Goal: Check status: Check status

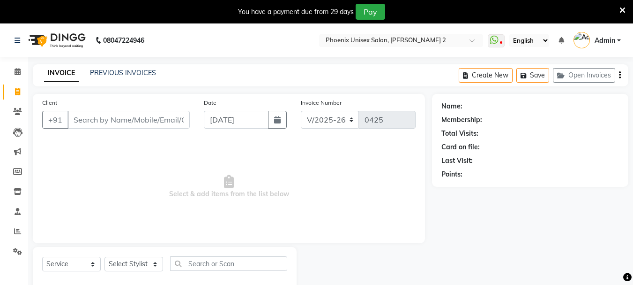
select select "6147"
select select "service"
click at [111, 71] on link "PREVIOUS INVOICES" at bounding box center [123, 72] width 66 height 8
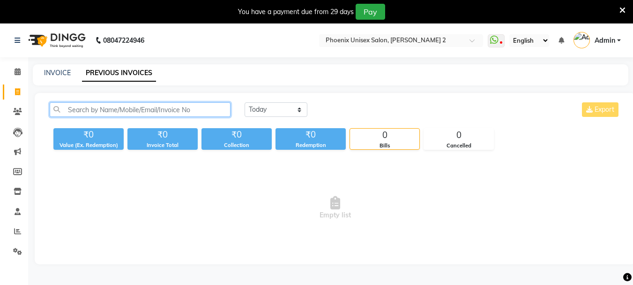
click at [84, 112] on input "text" at bounding box center [140, 109] width 181 height 15
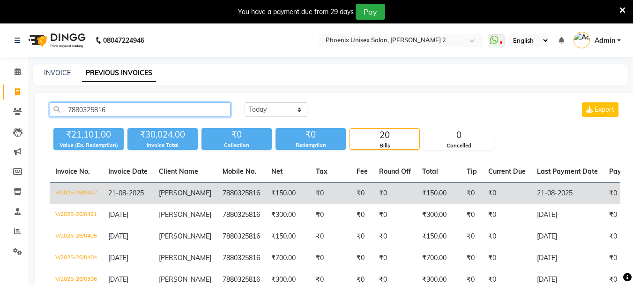
type input "7880325816"
click at [78, 187] on td "V/2025-26/0422" at bounding box center [76, 193] width 53 height 22
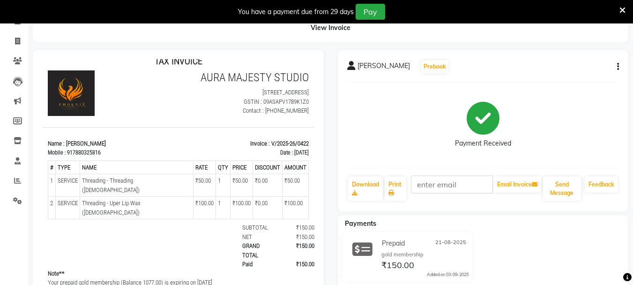
scroll to position [111, 0]
